Goal: Task Accomplishment & Management: Use online tool/utility

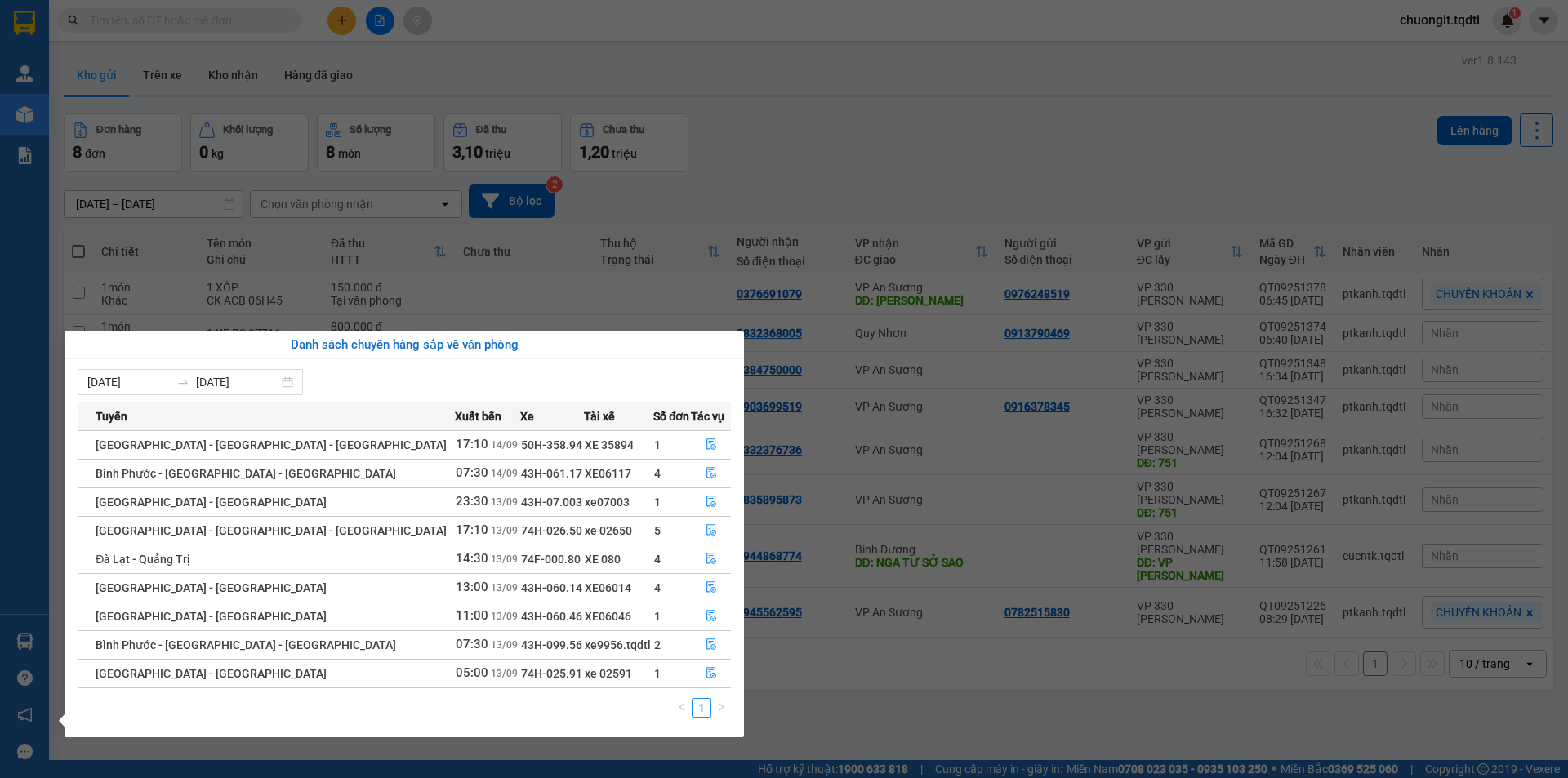
scroll to position [75, 0]
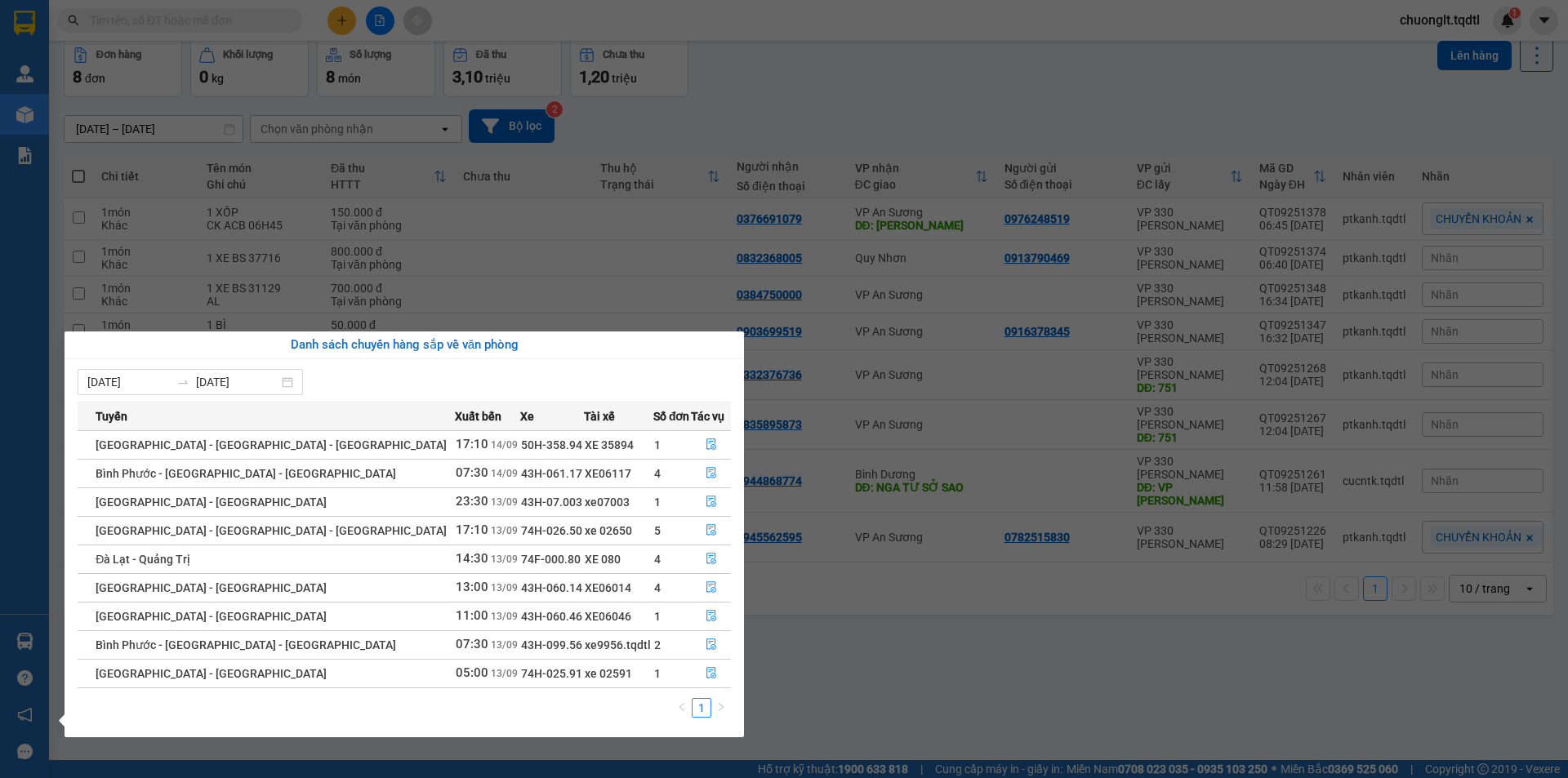
click at [788, 95] on section "Kết quả tìm kiếm ( 0 ) Bộ lọc No Data chuonglt.tqdtl 1 Quản [PERSON_NAME] lý kh…" at bounding box center [784, 389] width 1568 height 778
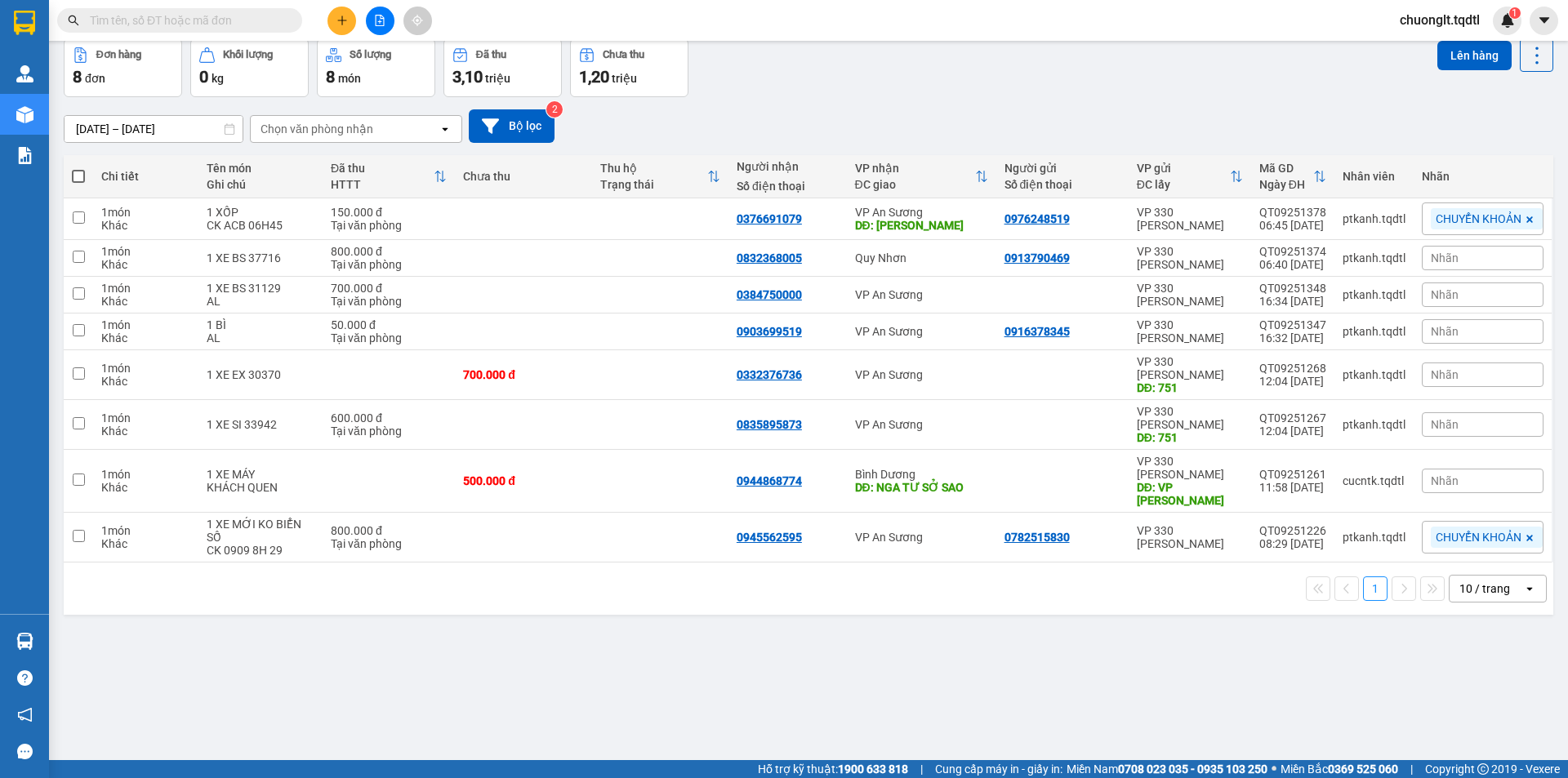
click at [150, 9] on span at bounding box center [179, 20] width 245 height 24
click at [145, 27] on input "text" at bounding box center [186, 20] width 193 height 18
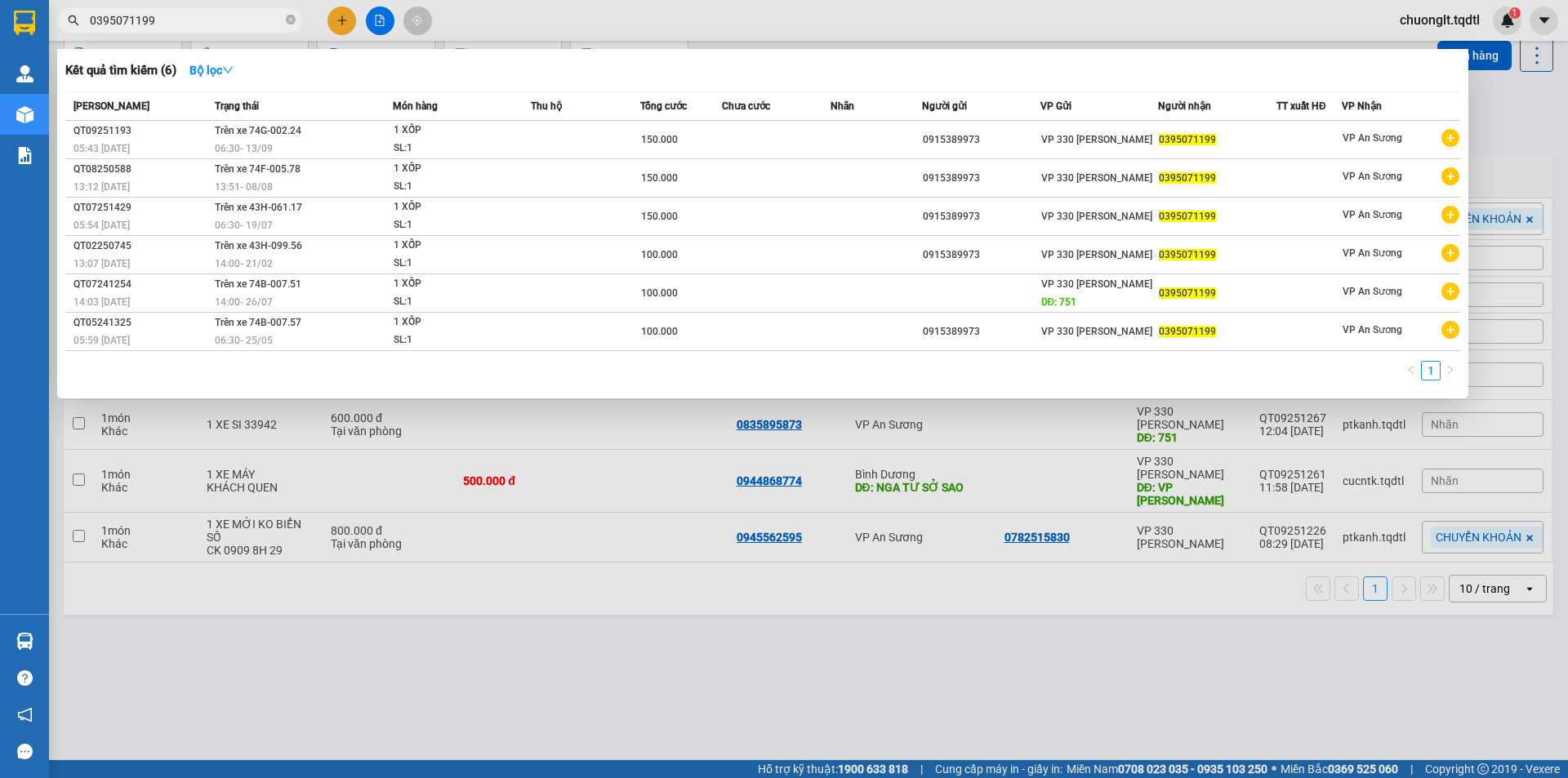
type input "0395071199"
click at [444, 649] on div at bounding box center [784, 389] width 1568 height 778
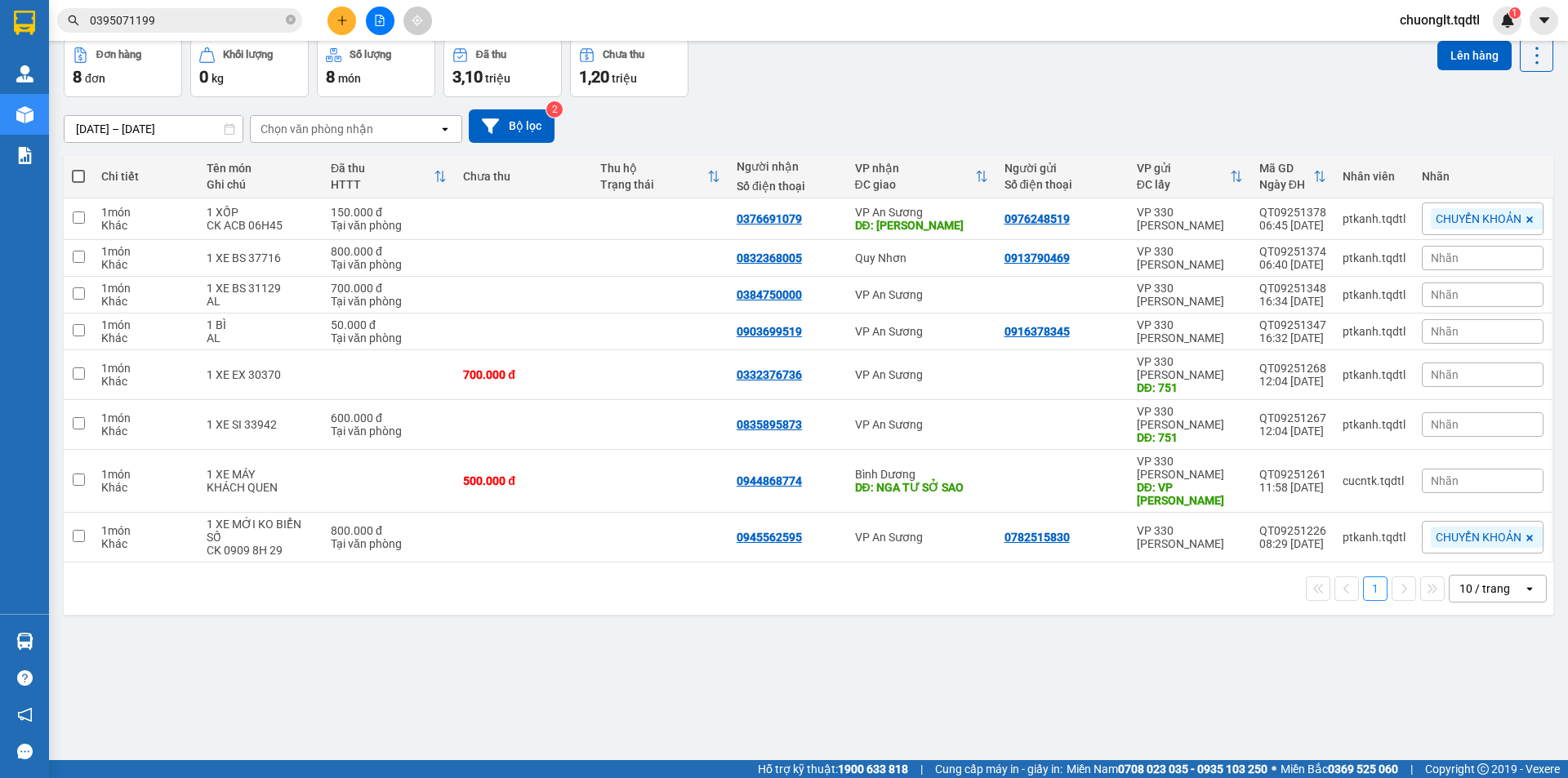
scroll to position [0, 0]
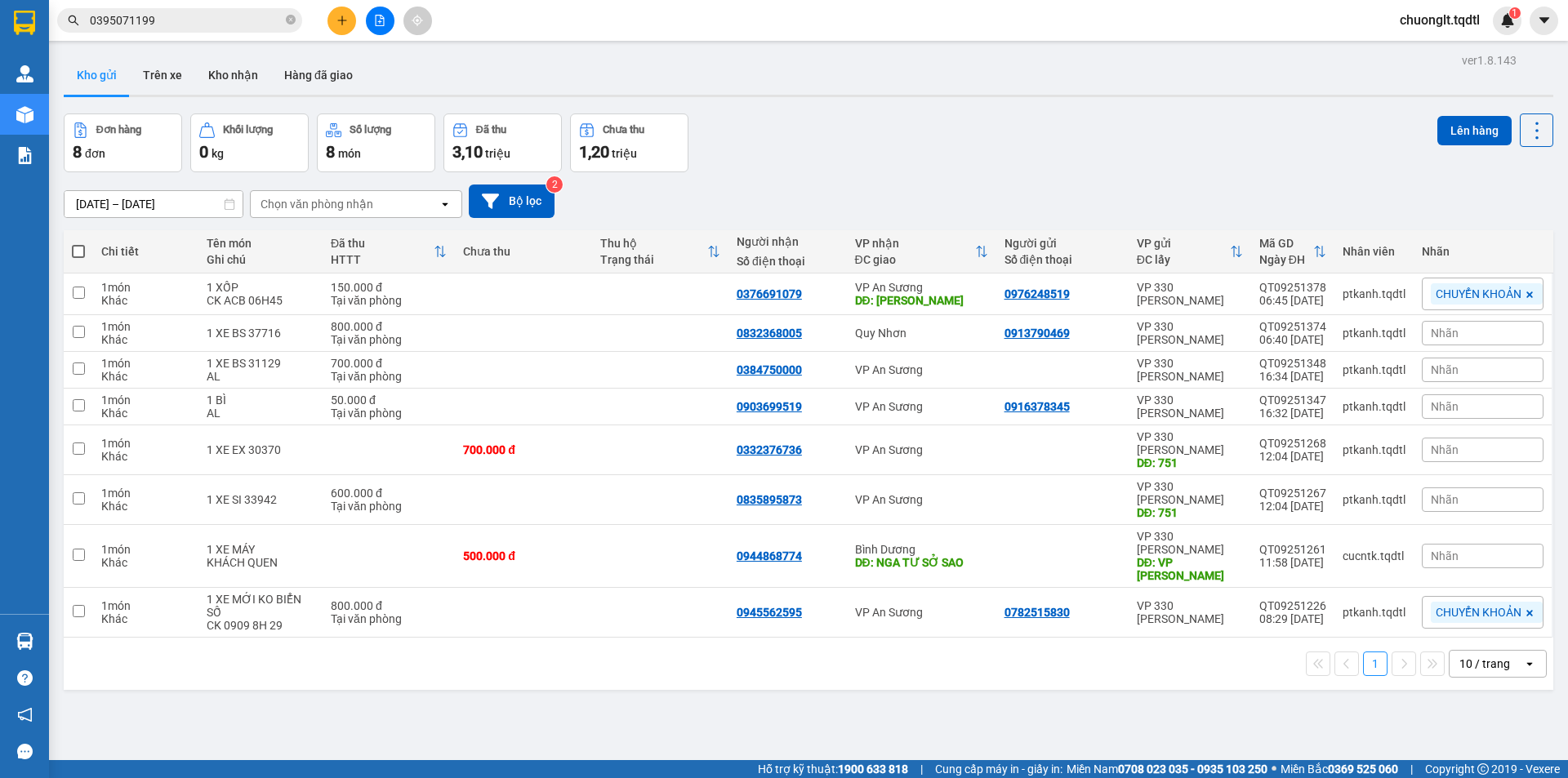
click at [382, 12] on button at bounding box center [379, 20] width 29 height 29
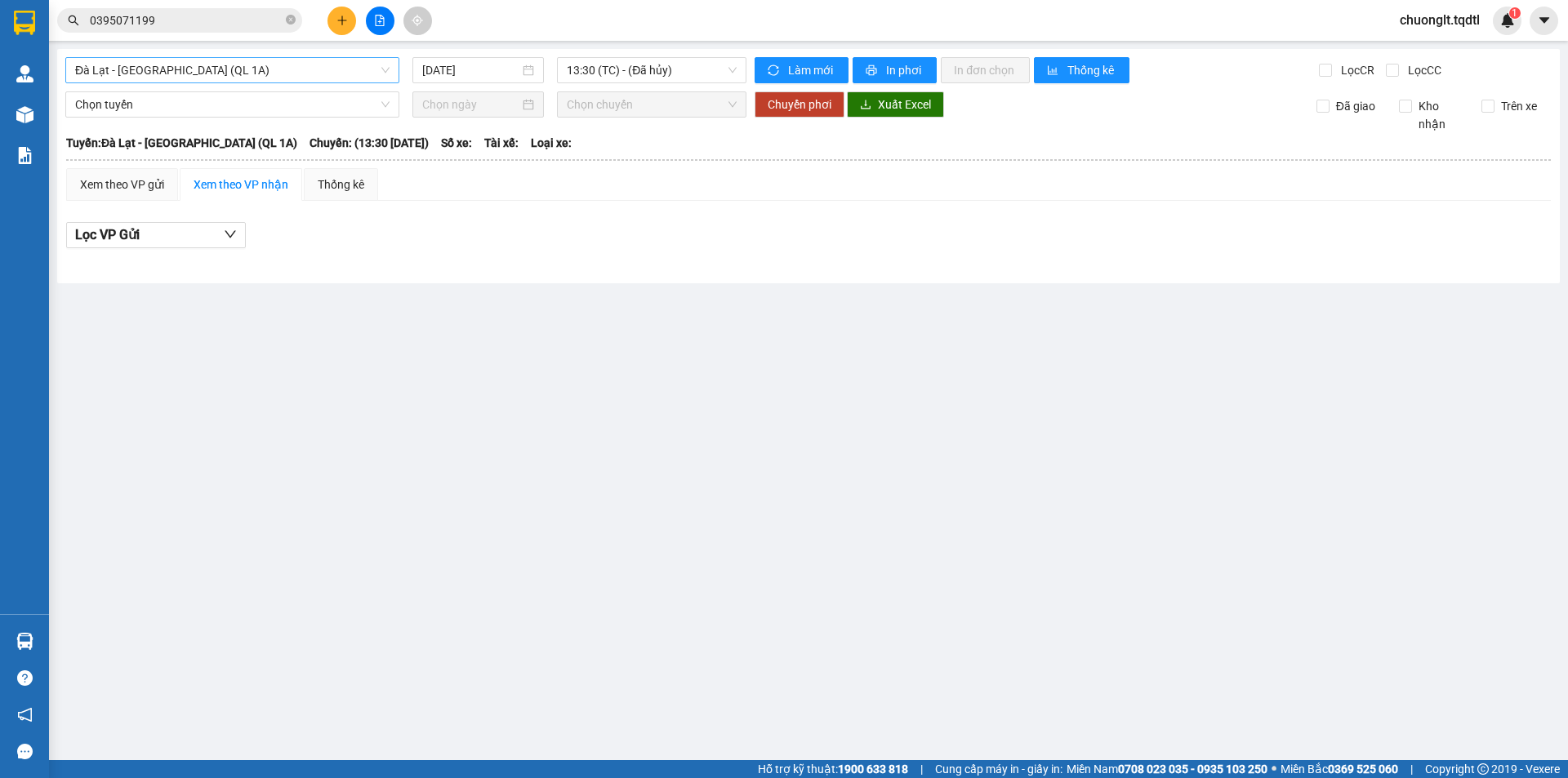
click at [263, 63] on span "Đà Lạt - [GEOGRAPHIC_DATA] (QL 1A)" at bounding box center [233, 70] width 314 height 24
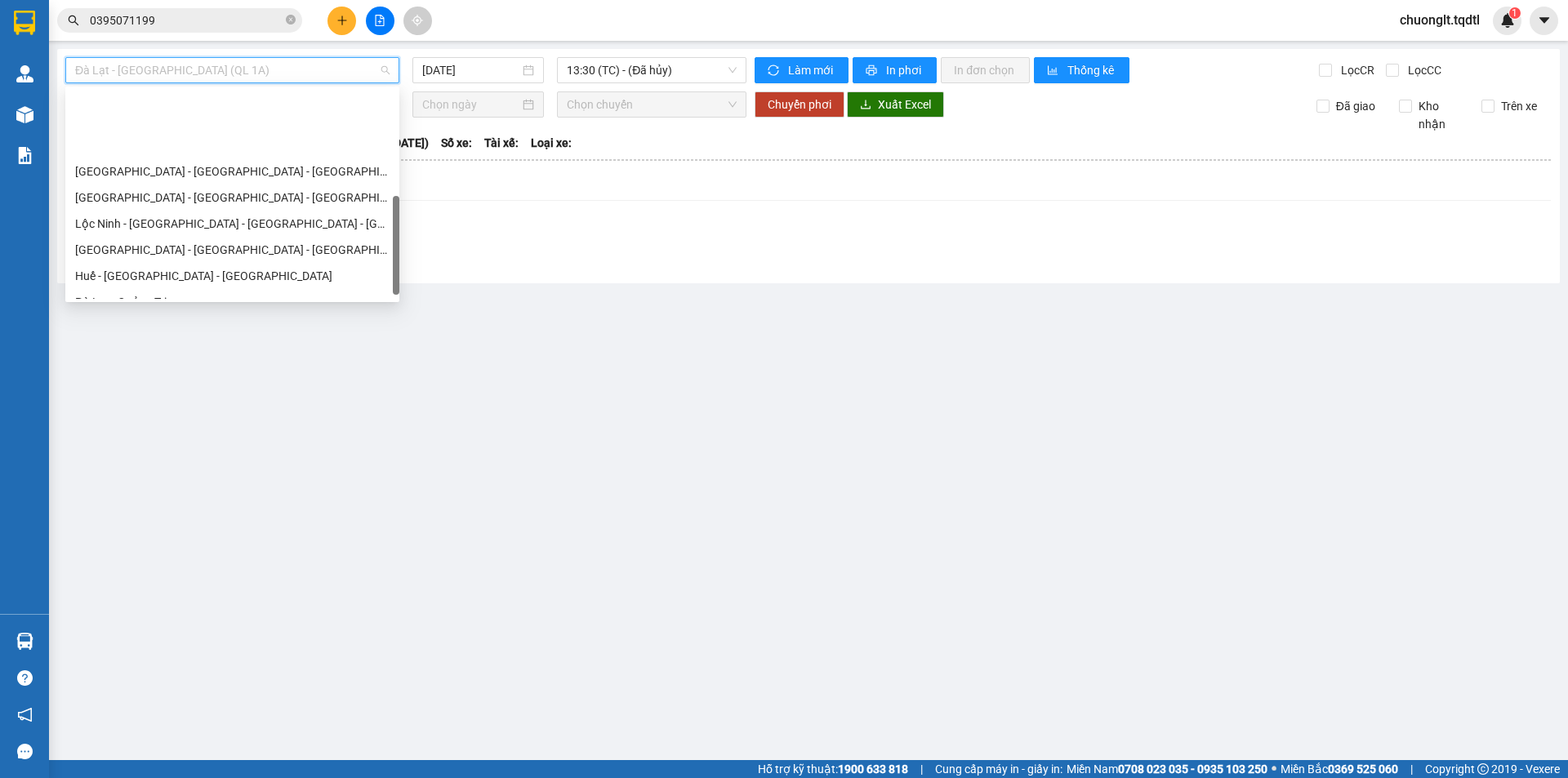
scroll to position [339, 0]
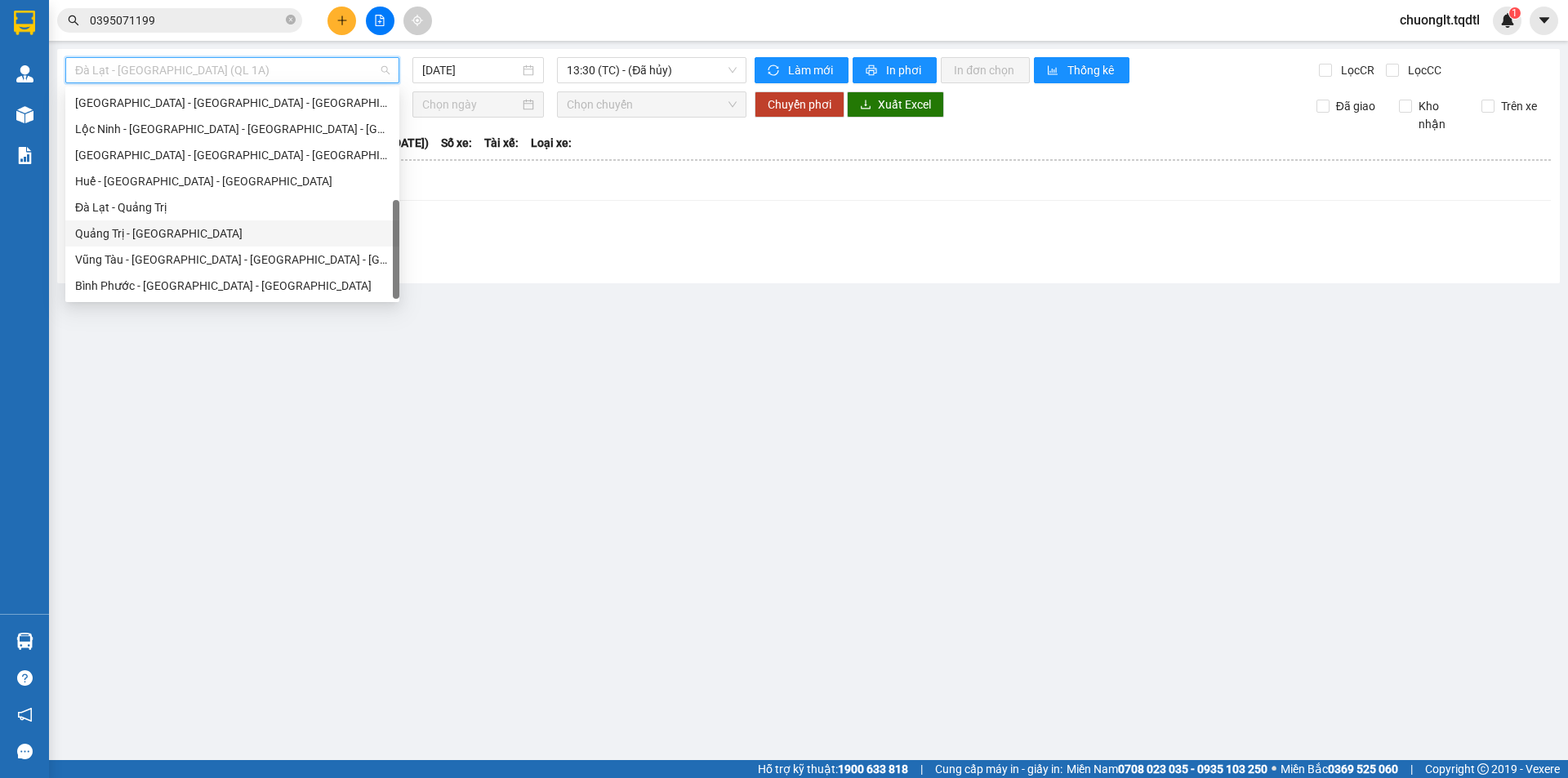
click at [182, 236] on div "Quảng Trị - [GEOGRAPHIC_DATA]" at bounding box center [233, 232] width 314 height 18
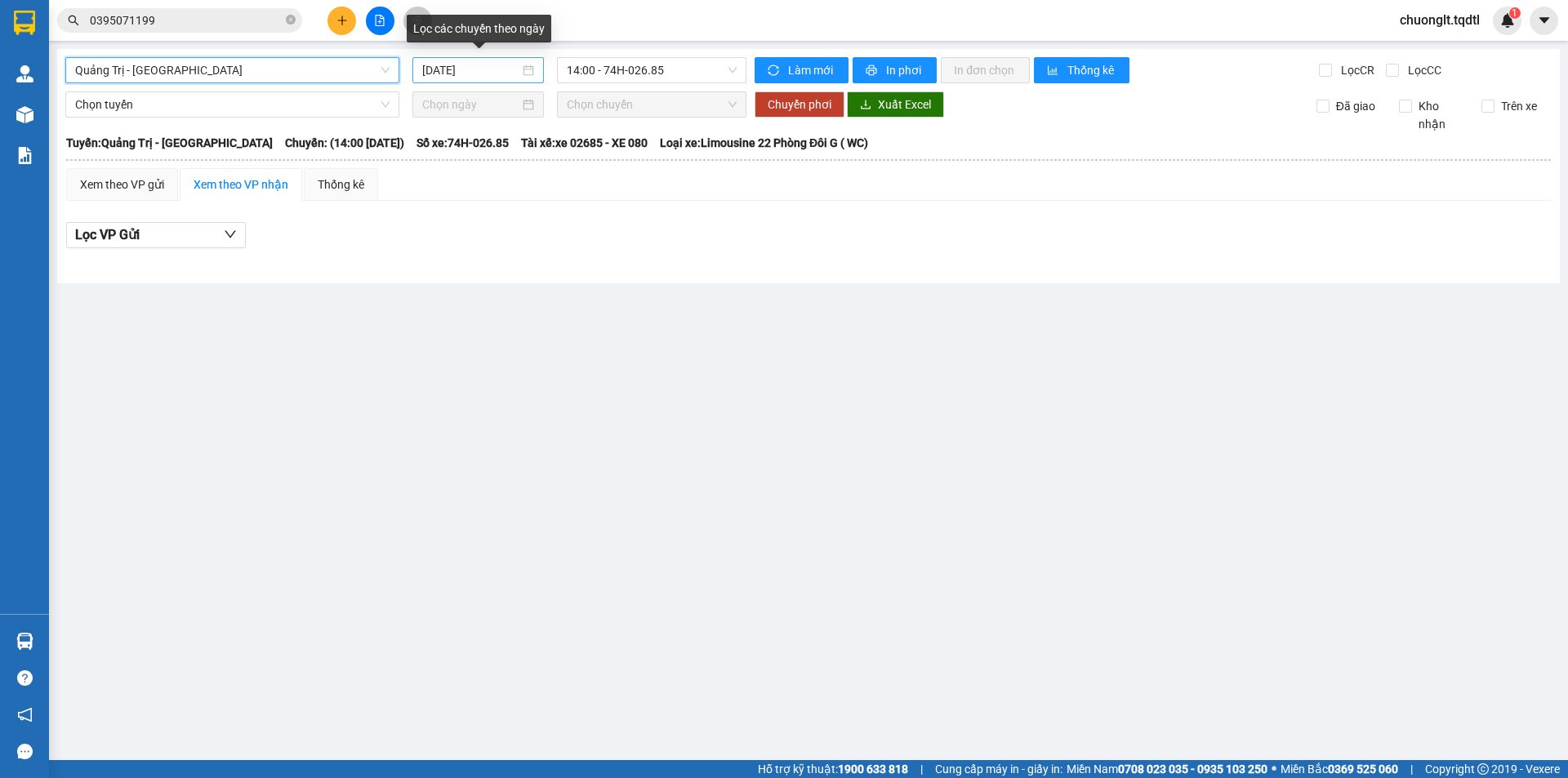
click at [529, 70] on div "[DATE]" at bounding box center [478, 70] width 112 height 18
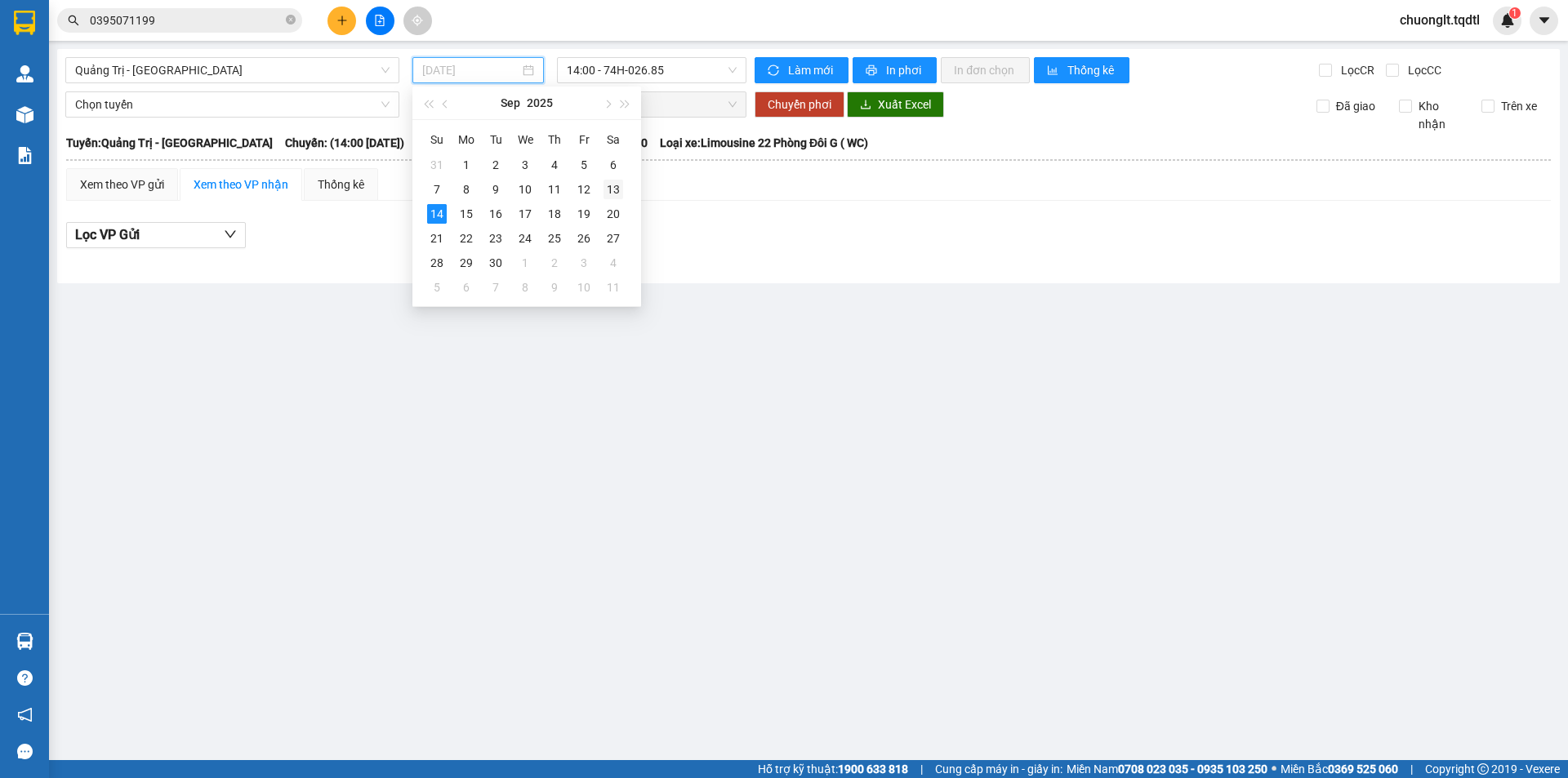
click at [615, 186] on div "13" at bounding box center [613, 189] width 20 height 20
type input "[DATE]"
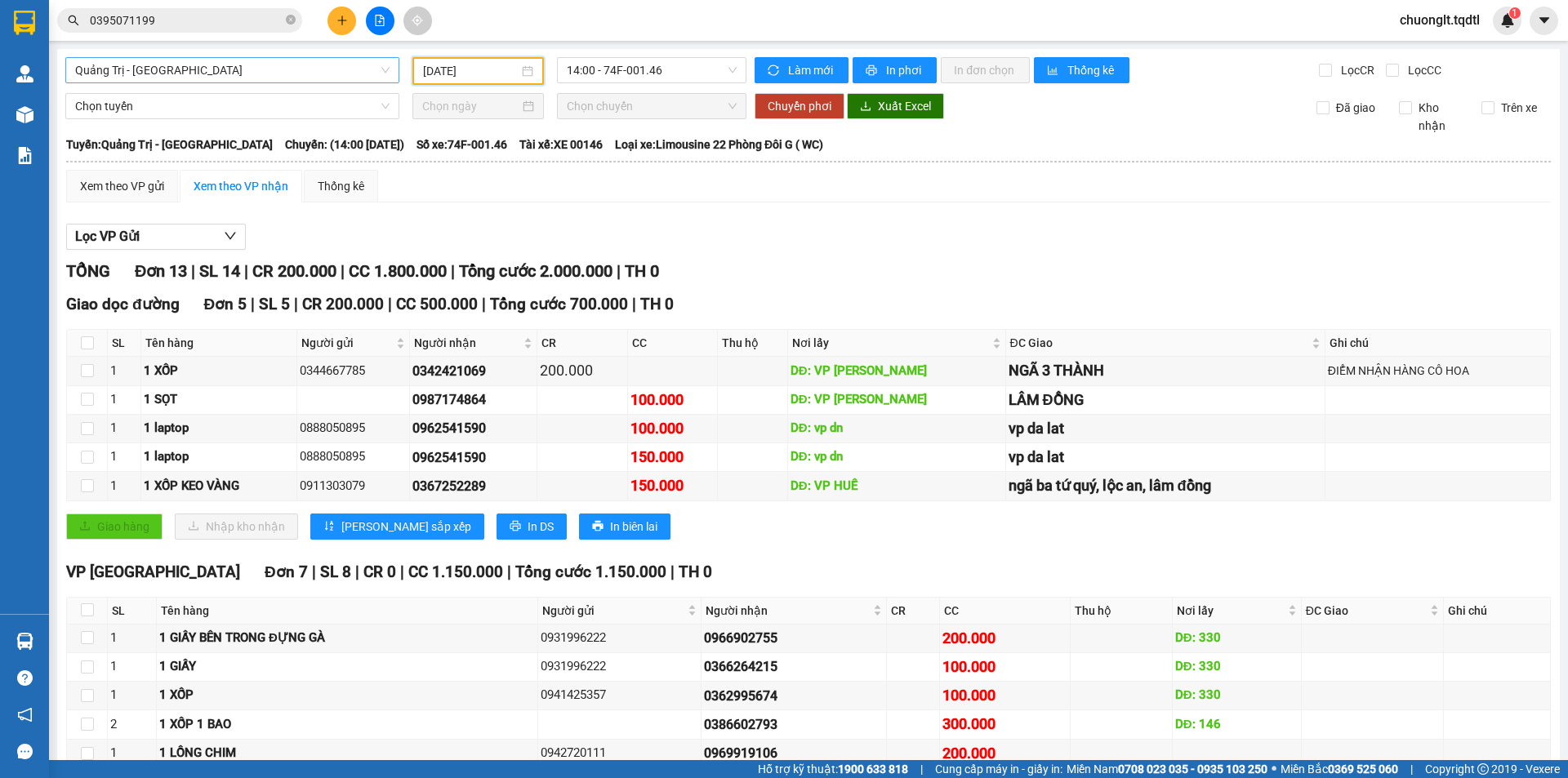
click at [219, 62] on span "Quảng Trị - [GEOGRAPHIC_DATA]" at bounding box center [233, 70] width 314 height 24
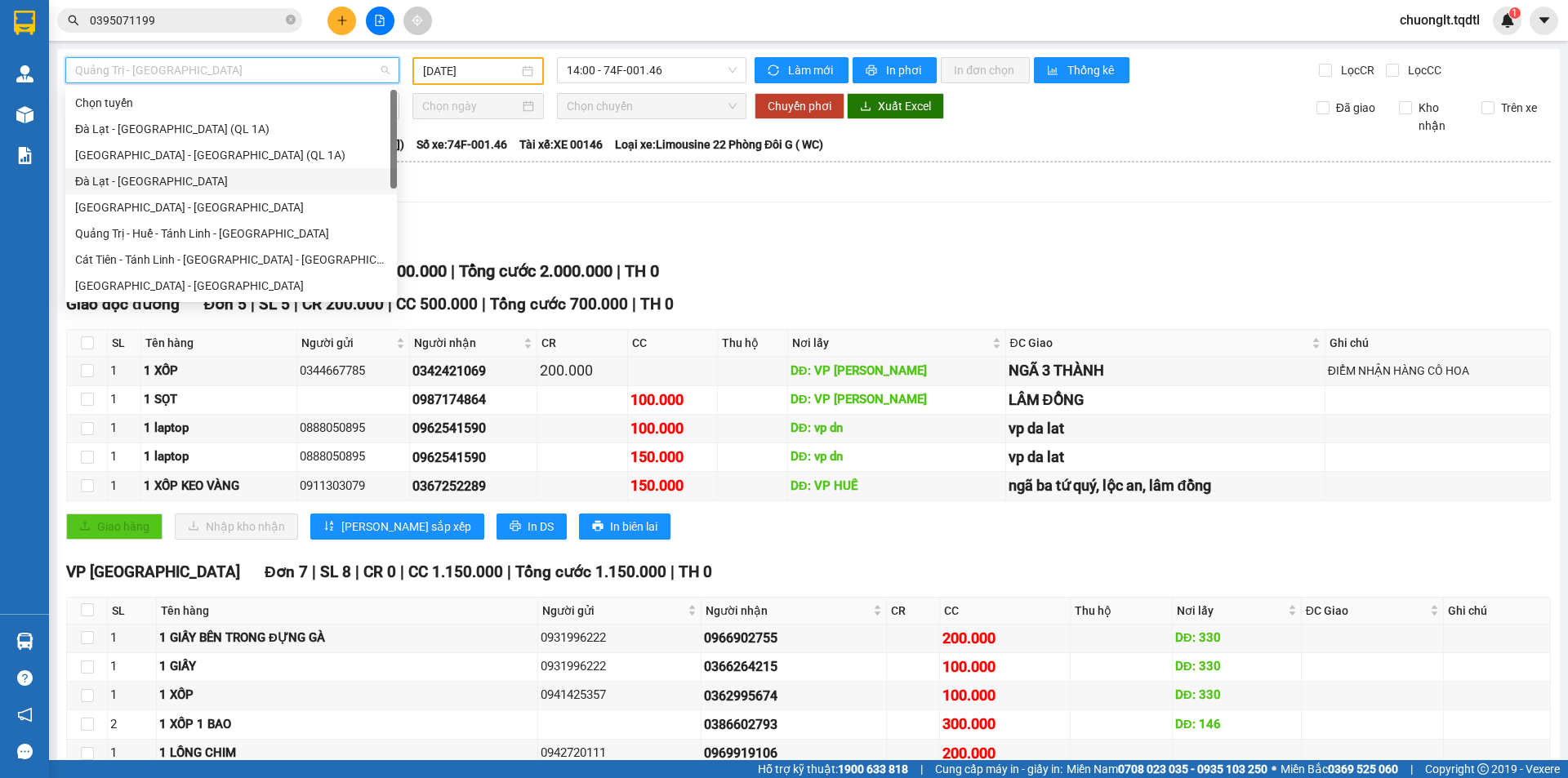
click at [166, 179] on div "Đà Lạt - [GEOGRAPHIC_DATA]" at bounding box center [231, 180] width 312 height 18
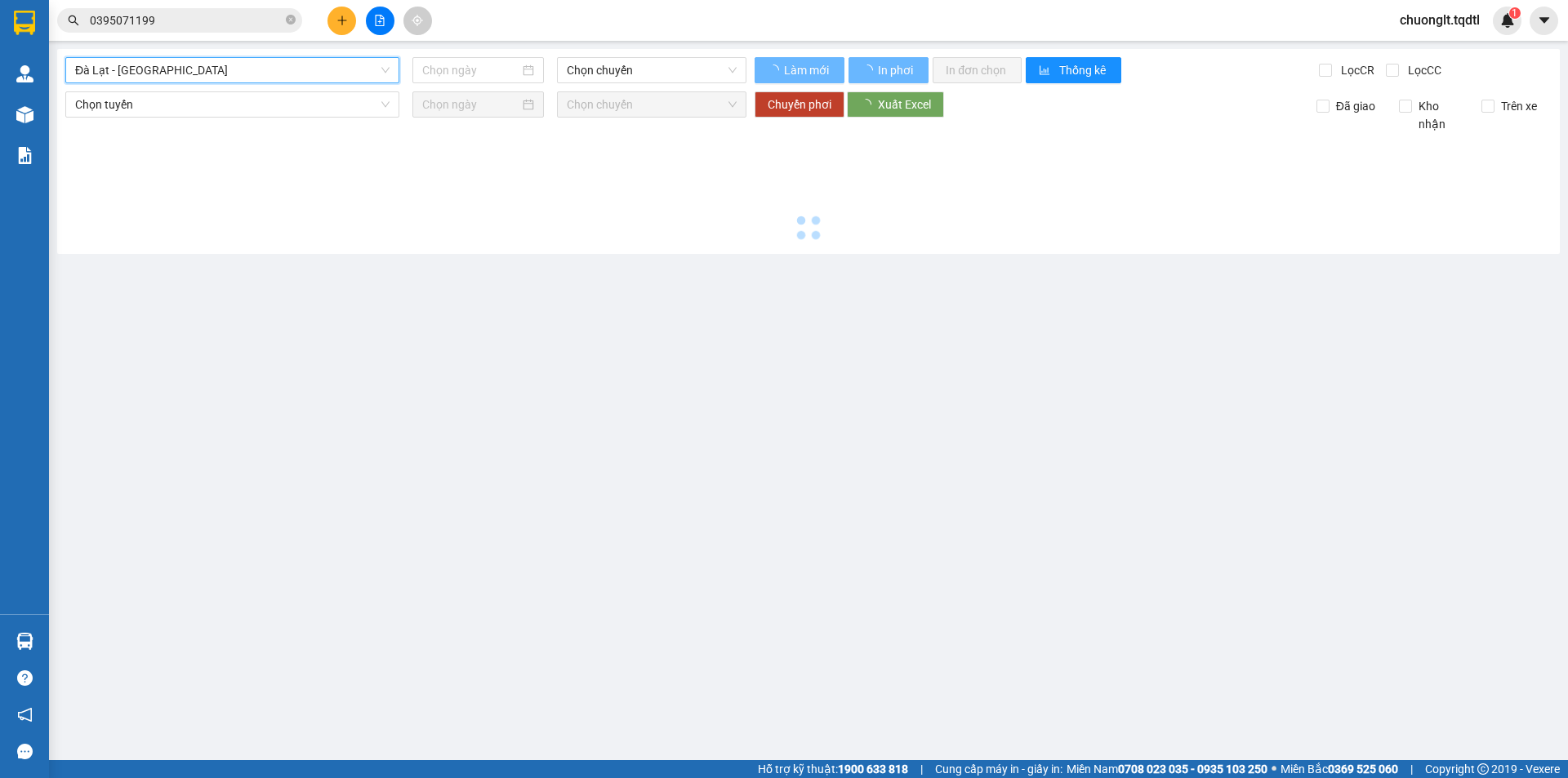
type input "[DATE]"
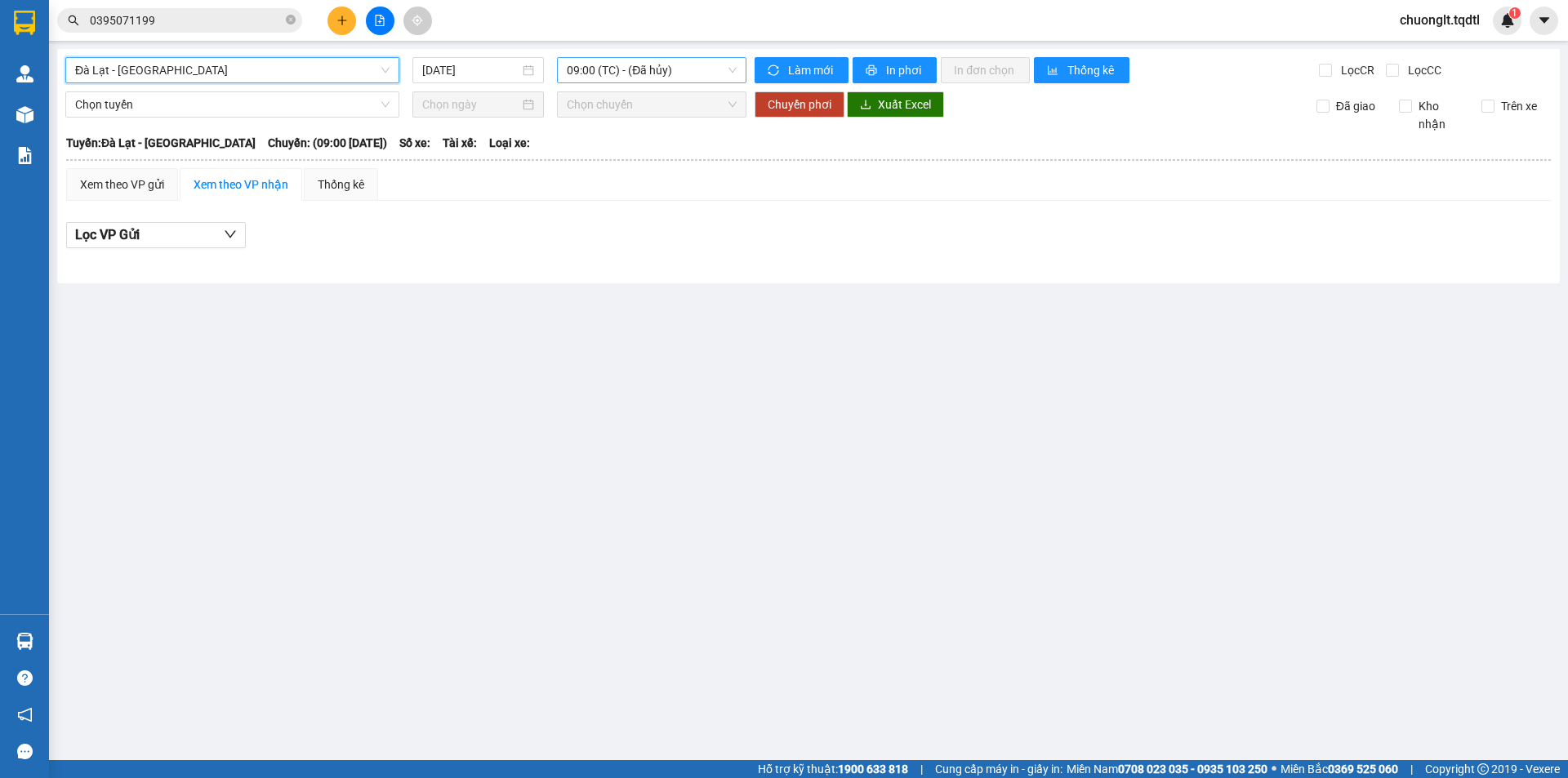
click at [704, 68] on span "09:00 (TC) - (Đã hủy)" at bounding box center [651, 70] width 170 height 24
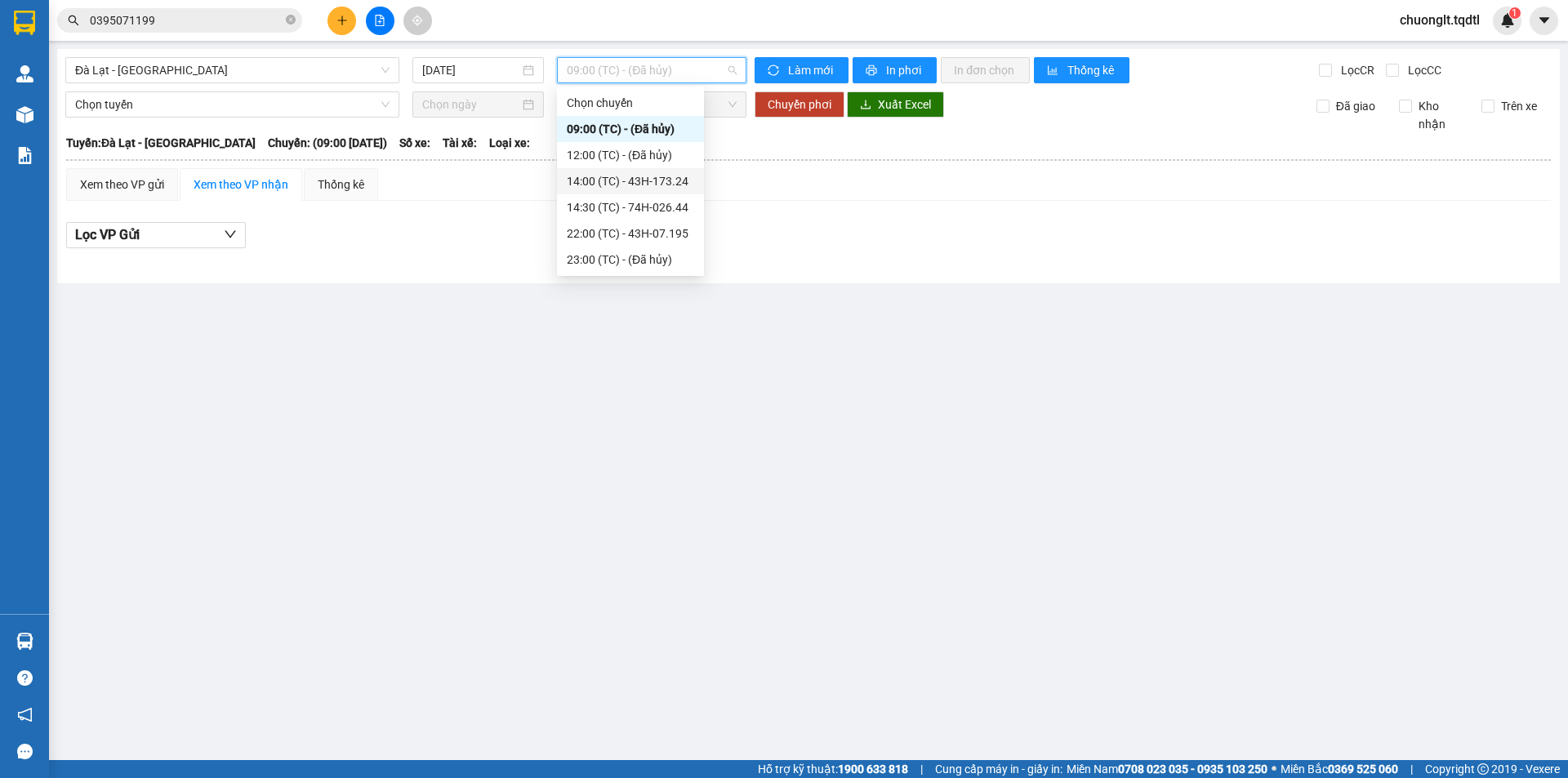
click at [626, 179] on div "14:00 (TC) - 43H-173.24" at bounding box center [630, 180] width 127 height 18
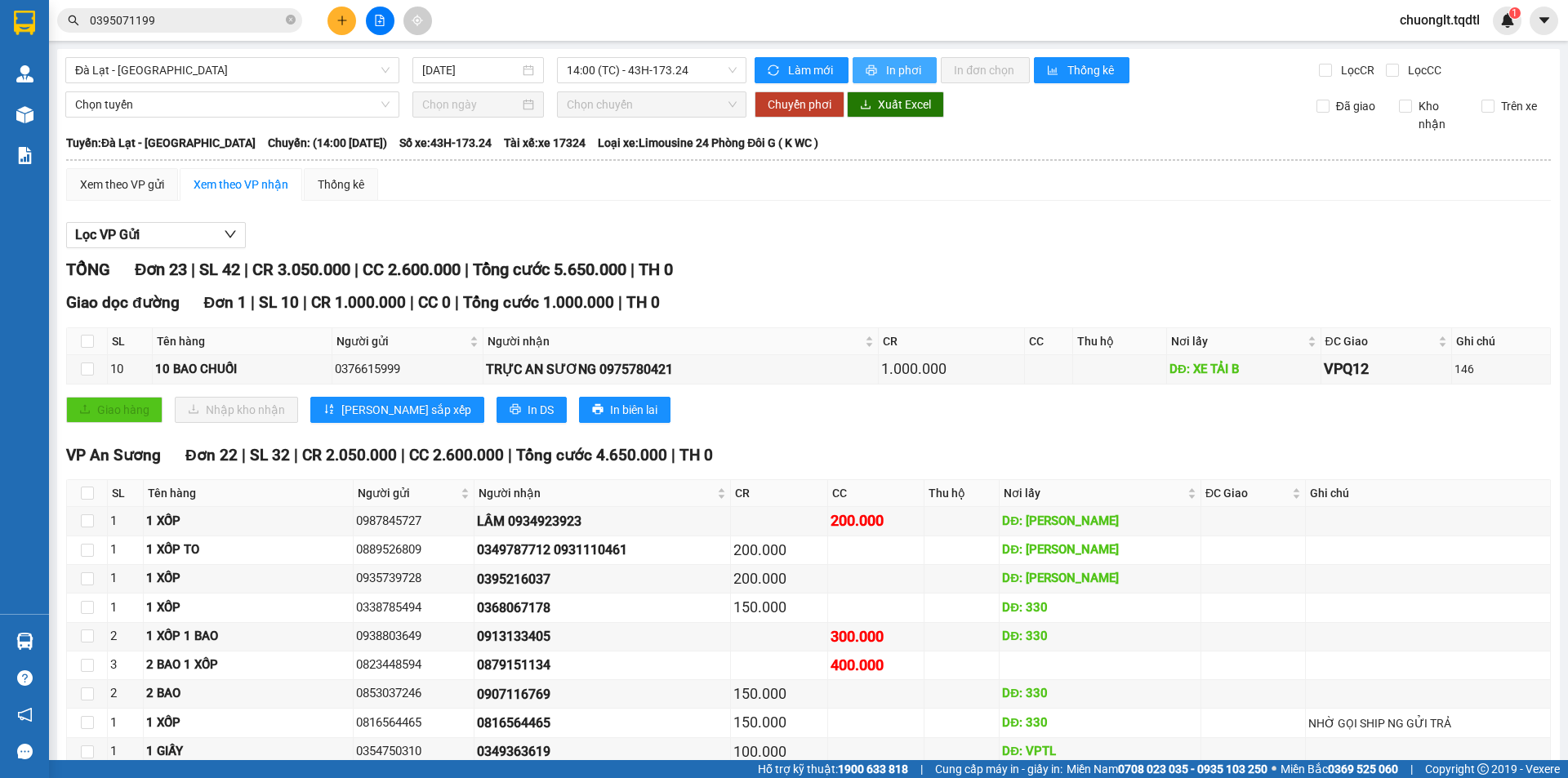
click at [867, 61] on button "In phơi" at bounding box center [895, 70] width 84 height 26
drag, startPoint x: 932, startPoint y: 188, endPoint x: 1200, endPoint y: 202, distance: 268.4
click at [1200, 202] on div "Xem theo VP gửi Xem theo VP nhận Thống kê Lọc VP Gửi TỔNG Đơn 23 | SL 42 | CR …" at bounding box center [808, 684] width 1484 height 1032
